Goal: Navigation & Orientation: Find specific page/section

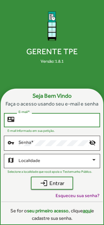
click at [74, 123] on input "E-mail *" at bounding box center [57, 119] width 78 height 5
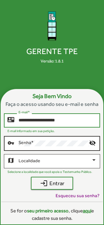
type input "**********"
click at [25, 151] on div "Senha *" at bounding box center [53, 143] width 70 height 16
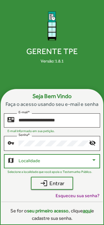
click at [32, 164] on div at bounding box center [54, 161] width 72 height 5
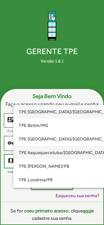
click at [33, 157] on span "TPE Itaquaquecetuba/[GEOGRAPHIC_DATA]" at bounding box center [63, 153] width 91 height 14
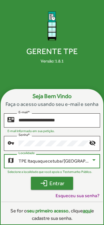
click at [48, 189] on span "login Entrar" at bounding box center [52, 184] width 30 height 12
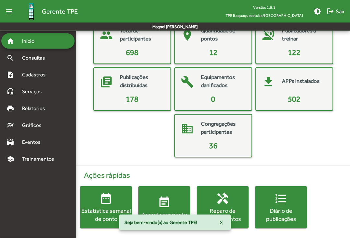
scroll to position [59, 0]
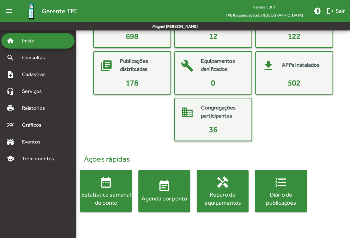
click at [7, 12] on mat-icon "menu" at bounding box center [9, 11] width 13 height 13
click at [8, 13] on mat-icon "menu" at bounding box center [9, 11] width 13 height 13
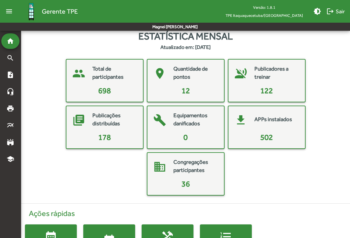
scroll to position [0, 0]
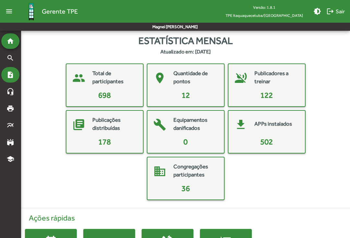
click at [14, 77] on mat-icon "note_add" at bounding box center [10, 75] width 8 height 8
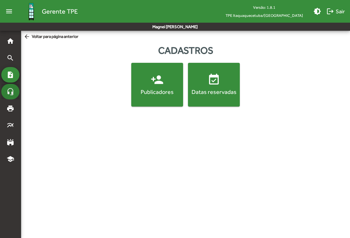
click at [13, 87] on div "headset_mic" at bounding box center [10, 92] width 18 height 16
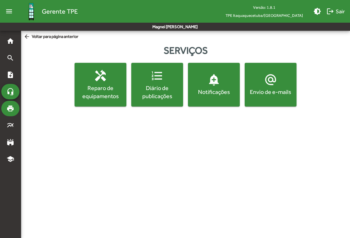
click at [12, 107] on mat-icon "print" at bounding box center [10, 109] width 8 height 8
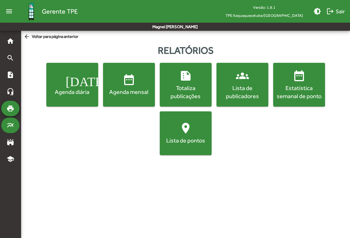
click at [12, 130] on div "multiline_chart" at bounding box center [10, 126] width 18 height 16
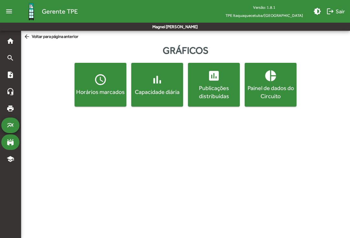
click at [13, 148] on div "stadium" at bounding box center [10, 143] width 18 height 16
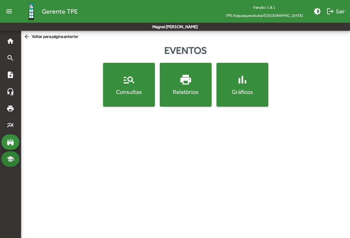
click at [13, 157] on mat-icon "school" at bounding box center [10, 159] width 8 height 8
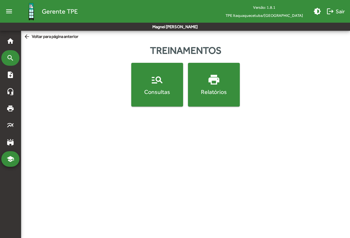
click at [9, 62] on div "search" at bounding box center [10, 58] width 18 height 16
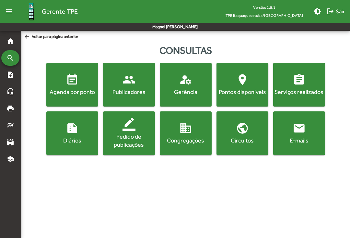
click at [7, 18] on div "menu Gerente TPE" at bounding box center [39, 11] width 78 height 21
click at [8, 7] on mat-icon "menu" at bounding box center [9, 11] width 13 height 13
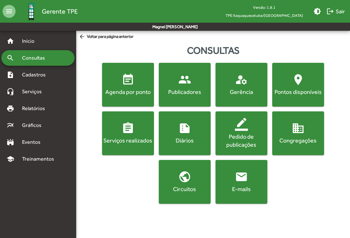
click at [103, 84] on span "manage_accounts Gerência" at bounding box center [241, 84] width 49 height 23
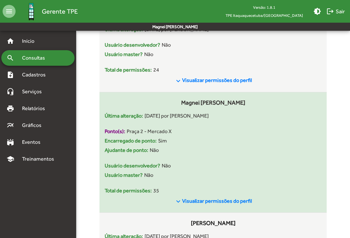
scroll to position [2919, 0]
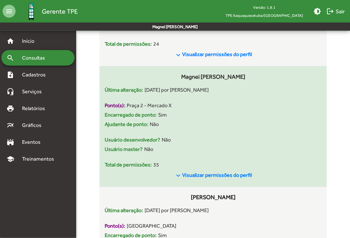
click at [103, 179] on span "Visualizar permissões do perfil" at bounding box center [217, 176] width 70 height 6
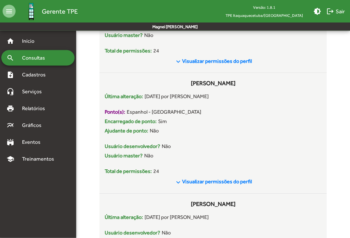
scroll to position [0, 0]
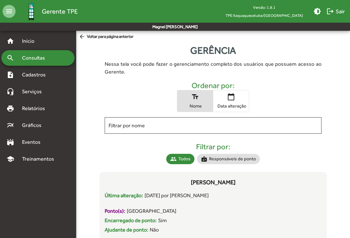
click at [103, 10] on mat-icon "brightness_medium" at bounding box center [318, 11] width 8 height 8
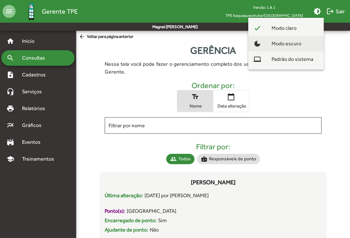
click at [103, 43] on button "dark_mode Modo escuro" at bounding box center [286, 44] width 76 height 16
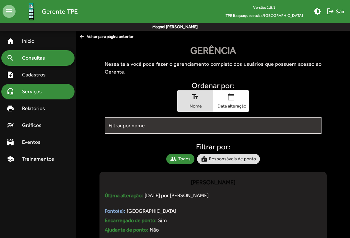
click at [46, 86] on div "headset_mic Serviços" at bounding box center [37, 92] width 73 height 16
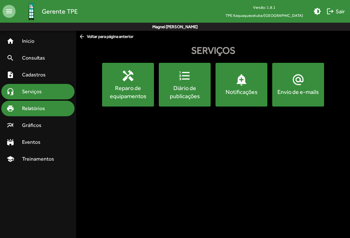
click at [49, 103] on div "print Relatórios" at bounding box center [37, 109] width 73 height 16
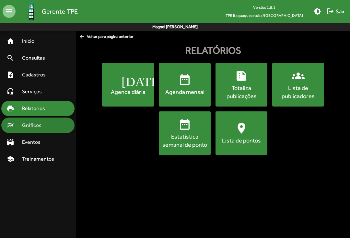
click at [50, 124] on div "multiline_chart Gráficos" at bounding box center [37, 126] width 73 height 16
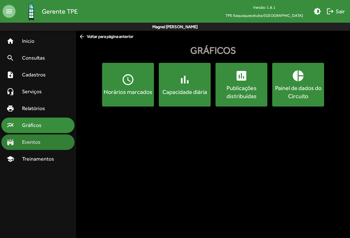
click at [54, 142] on div "stadium Eventos" at bounding box center [37, 143] width 73 height 16
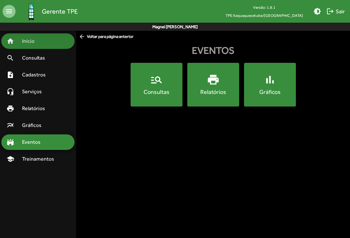
click at [36, 43] on span "Início" at bounding box center [31, 41] width 26 height 8
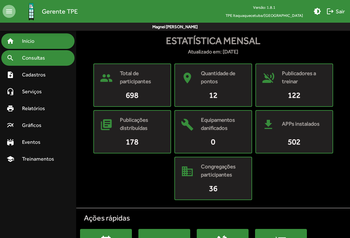
click at [34, 64] on div "search Consultas" at bounding box center [37, 58] width 73 height 16
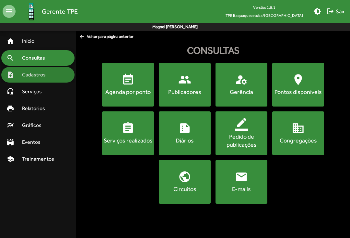
click at [29, 78] on span "Cadastros" at bounding box center [36, 75] width 36 height 8
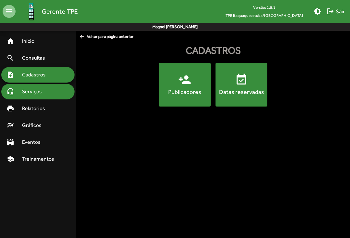
click at [55, 92] on div "headset_mic Serviços" at bounding box center [37, 92] width 73 height 16
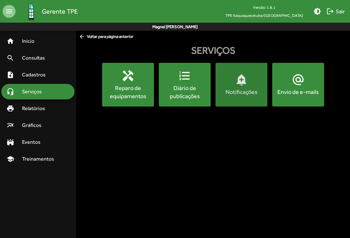
click at [246, 88] on div "Notificações" at bounding box center [241, 92] width 49 height 8
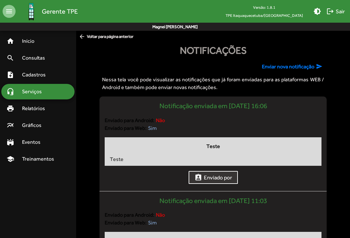
click at [58, 91] on div "headset_mic Serviços" at bounding box center [37, 92] width 73 height 16
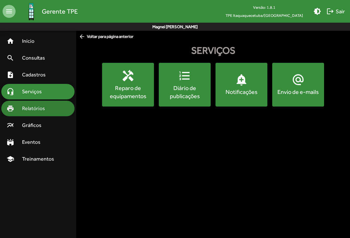
click at [33, 109] on span "Relatórios" at bounding box center [35, 109] width 35 height 8
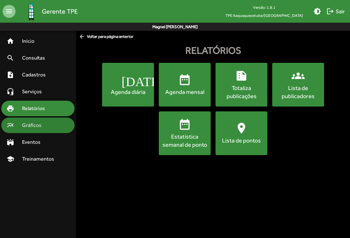
click at [32, 121] on div "multiline_chart Gráficos" at bounding box center [37, 126] width 73 height 16
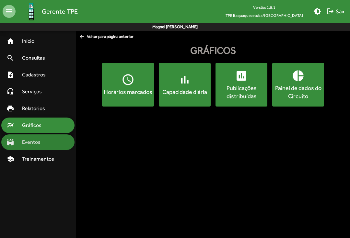
click at [36, 138] on div "stadium Eventos" at bounding box center [37, 143] width 73 height 16
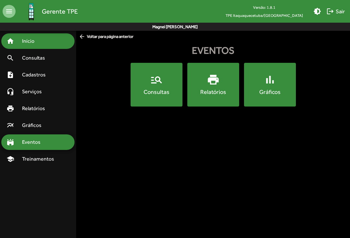
click at [32, 39] on span "Início" at bounding box center [31, 41] width 26 height 8
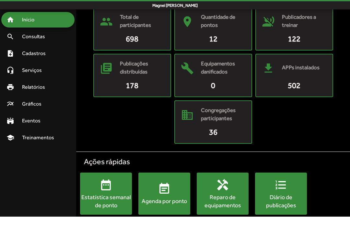
scroll to position [34, 0]
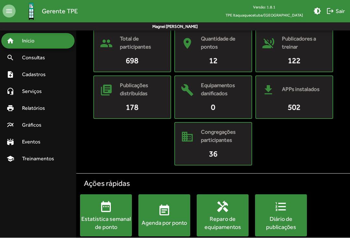
click at [220, 135] on mat-card-title "Congregações participantes" at bounding box center [223, 136] width 44 height 17
click at [273, 217] on div "Diário de publicações" at bounding box center [281, 223] width 52 height 16
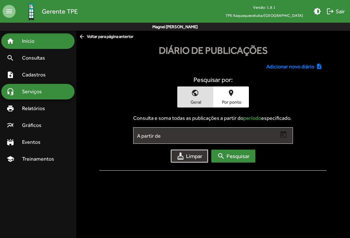
click at [31, 37] on span "Início" at bounding box center [31, 41] width 26 height 8
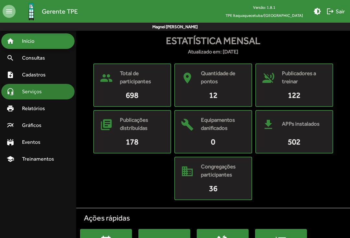
click at [48, 97] on div "headset_mic Serviços" at bounding box center [37, 92] width 73 height 16
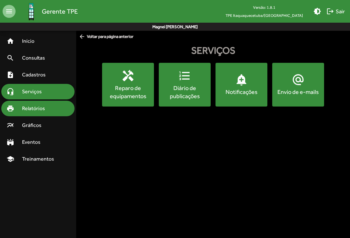
click at [38, 109] on span "Relatórios" at bounding box center [35, 109] width 35 height 8
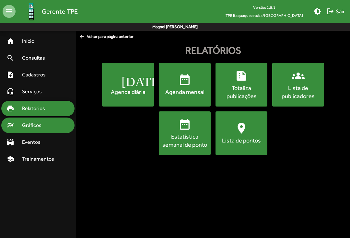
click at [45, 129] on span "Gráficos" at bounding box center [34, 126] width 32 height 8
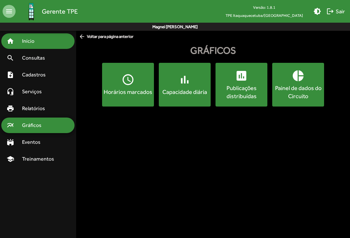
click at [21, 46] on div "home Início" at bounding box center [37, 41] width 73 height 16
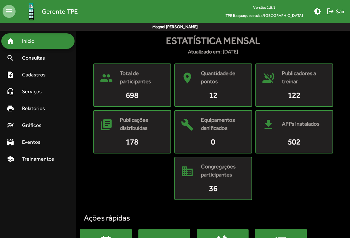
click at [284, 96] on mat-card-content "122" at bounding box center [294, 96] width 71 height 12
click at [227, 81] on mat-card-title "Quantidade de pontos" at bounding box center [223, 77] width 44 height 17
click at [167, 87] on mat-card-header "people Total de participantes" at bounding box center [132, 78] width 71 height 23
click at [205, 144] on mat-card-content "0" at bounding box center [213, 142] width 71 height 12
click at [295, 144] on span "502" at bounding box center [294, 142] width 13 height 9
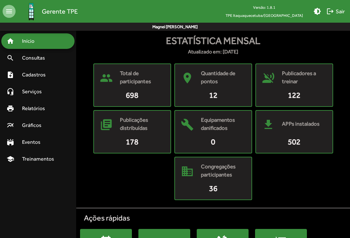
click at [251, 167] on mat-card "domain Congregações participantes 36" at bounding box center [213, 178] width 78 height 43
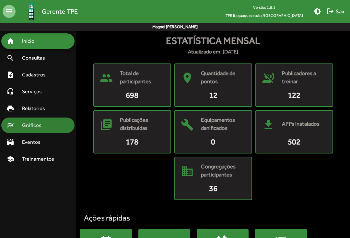
click at [42, 131] on div "multiline_chart Gráficos" at bounding box center [37, 126] width 73 height 16
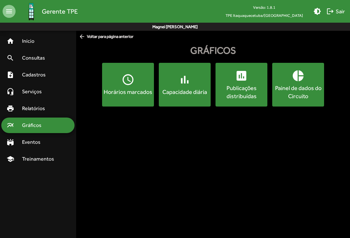
click at [42, 150] on mat-accordion "home Início search Consultas note_add Cadastros headset_mic Serviços print Rela…" at bounding box center [37, 100] width 73 height 134
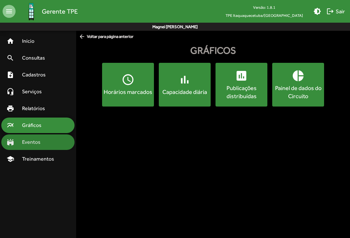
click at [39, 143] on span "Eventos" at bounding box center [33, 142] width 31 height 8
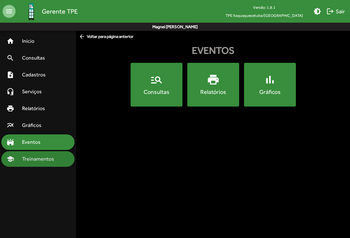
click at [42, 156] on span "Treinamentos" at bounding box center [40, 159] width 44 height 8
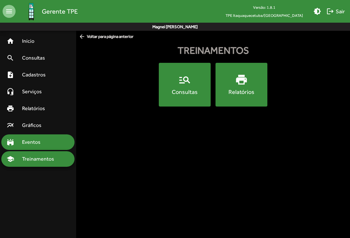
click at [41, 144] on span "Eventos" at bounding box center [33, 142] width 31 height 8
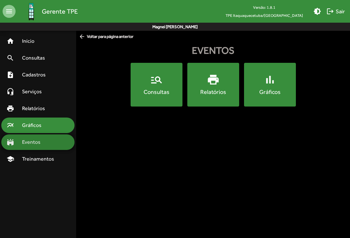
click at [41, 127] on span "Gráficos" at bounding box center [34, 126] width 32 height 8
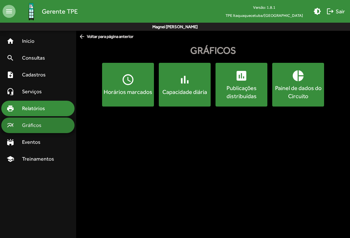
click at [39, 114] on div "print Relatórios" at bounding box center [37, 109] width 73 height 16
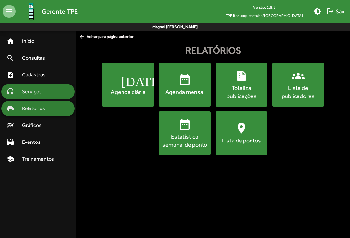
click at [42, 88] on div "headset_mic Serviços" at bounding box center [37, 92] width 73 height 16
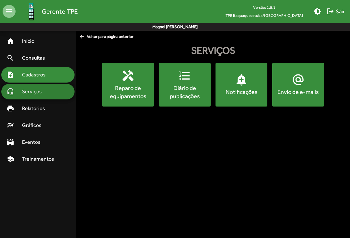
click at [42, 77] on span "Cadastros" at bounding box center [36, 75] width 36 height 8
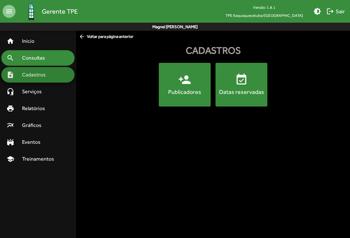
click at [42, 64] on div "search Consultas" at bounding box center [37, 58] width 73 height 16
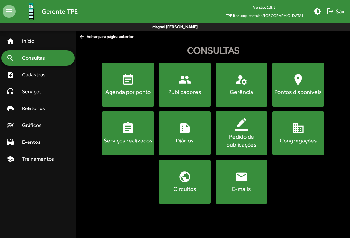
click at [296, 137] on div "Congregações" at bounding box center [298, 141] width 49 height 8
